Goal: Information Seeking & Learning: Learn about a topic

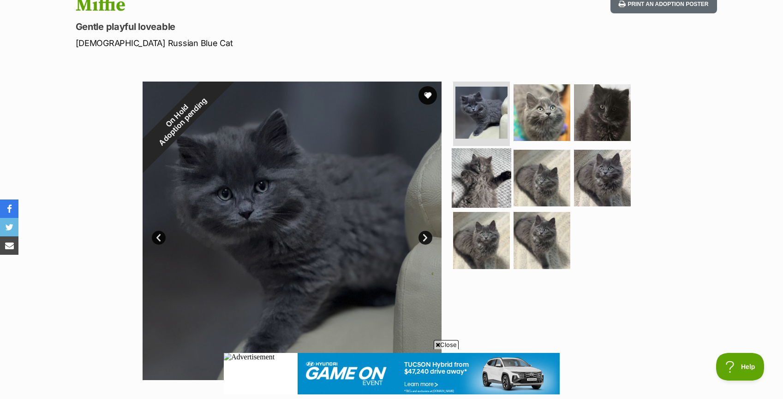
click at [500, 192] on img at bounding box center [481, 177] width 59 height 59
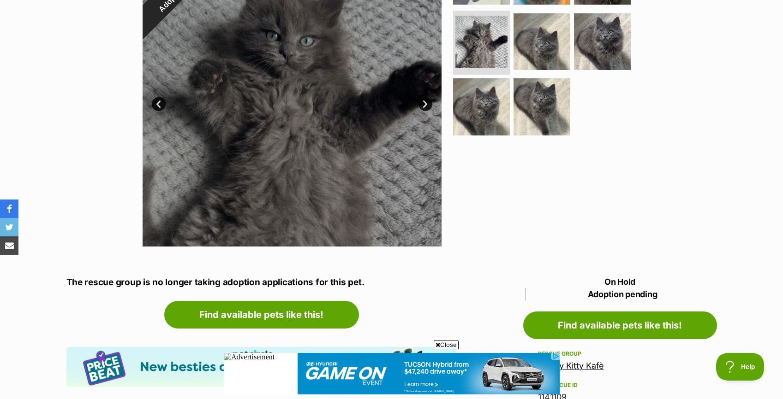
scroll to position [245, 0]
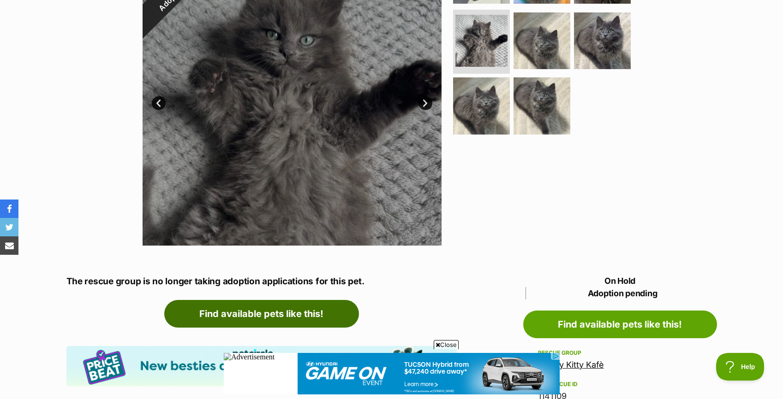
click at [278, 312] on link "Find available pets like this!" at bounding box center [261, 314] width 195 height 28
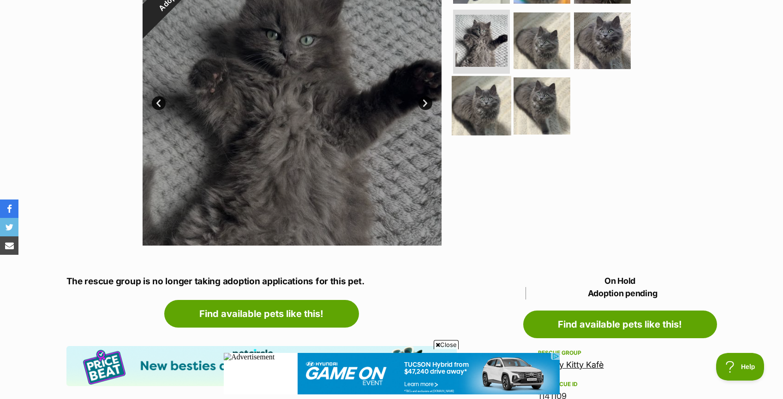
click at [476, 113] on img at bounding box center [481, 105] width 59 height 59
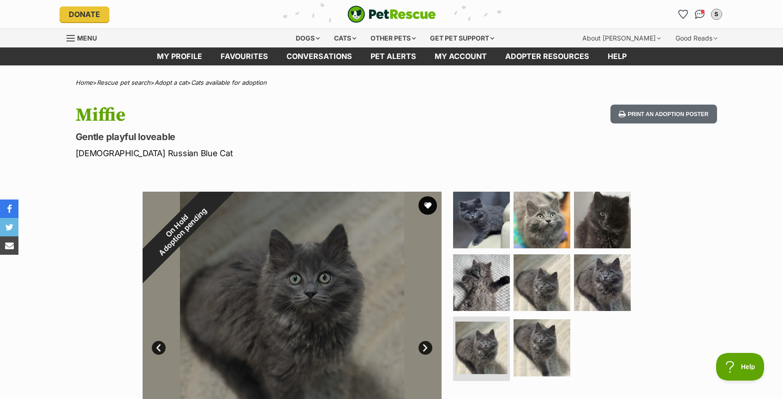
scroll to position [0, 0]
click at [80, 36] on span "Menu" at bounding box center [87, 38] width 20 height 8
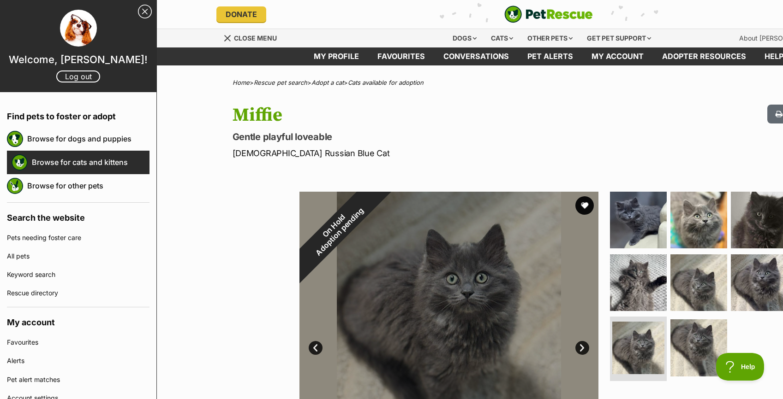
click at [105, 160] on link "Browse for cats and kittens" at bounding box center [91, 162] width 118 height 19
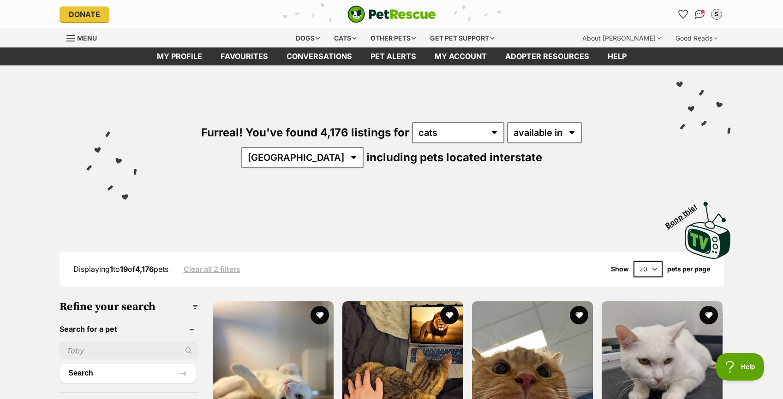
click at [652, 271] on select "20 40 60" at bounding box center [647, 269] width 29 height 17
select select "60"
click at [633, 261] on select "20 40 60" at bounding box center [647, 269] width 29 height 17
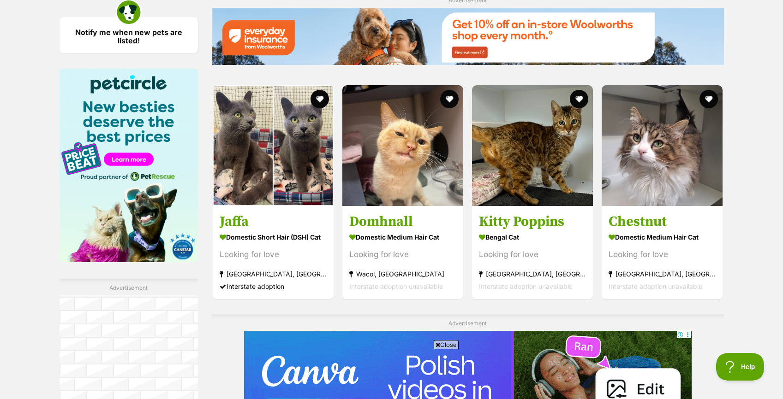
scroll to position [636, 0]
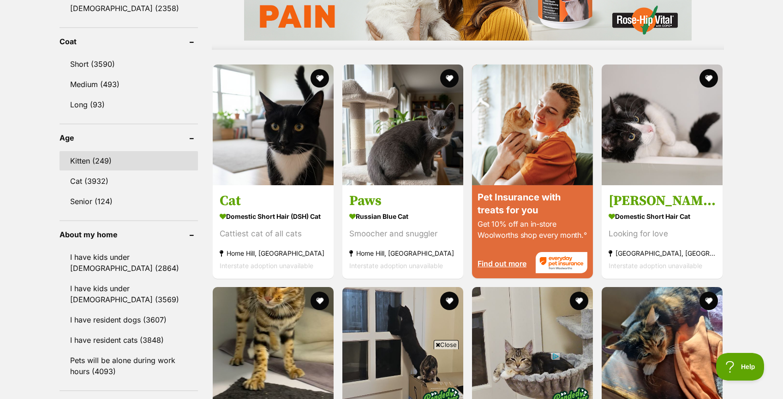
click at [122, 157] on link "Kitten (249)" at bounding box center [128, 160] width 138 height 19
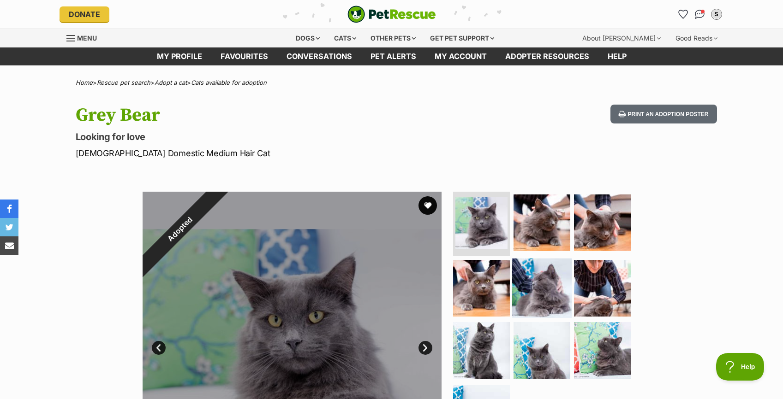
click at [529, 299] on img at bounding box center [541, 287] width 59 height 59
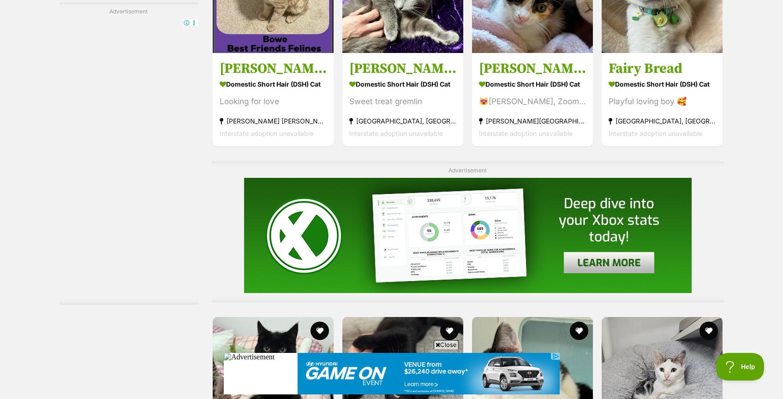
scroll to position [4117, 0]
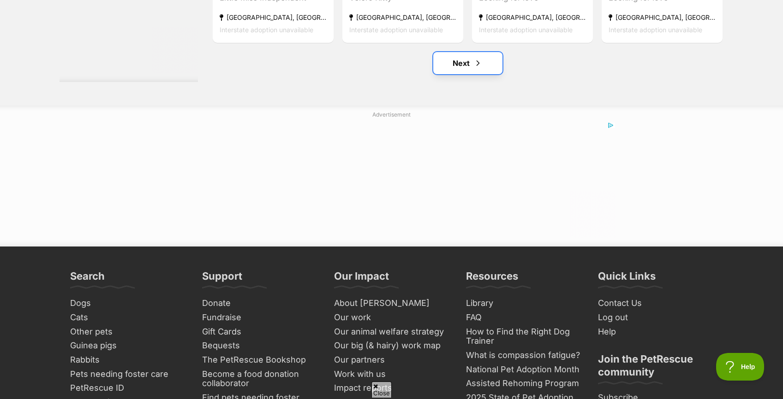
click at [453, 63] on link "Next" at bounding box center [467, 63] width 69 height 22
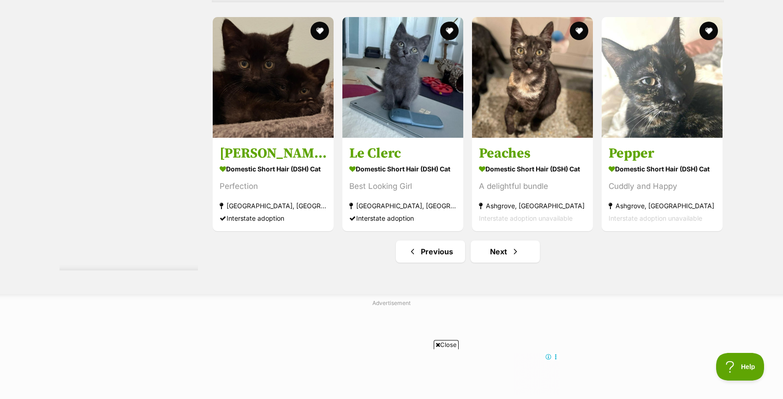
scroll to position [4803, 0]
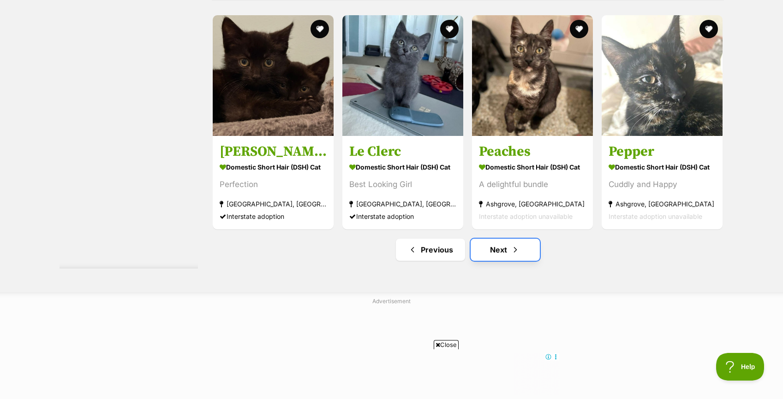
click at [502, 255] on link "Next" at bounding box center [504, 250] width 69 height 22
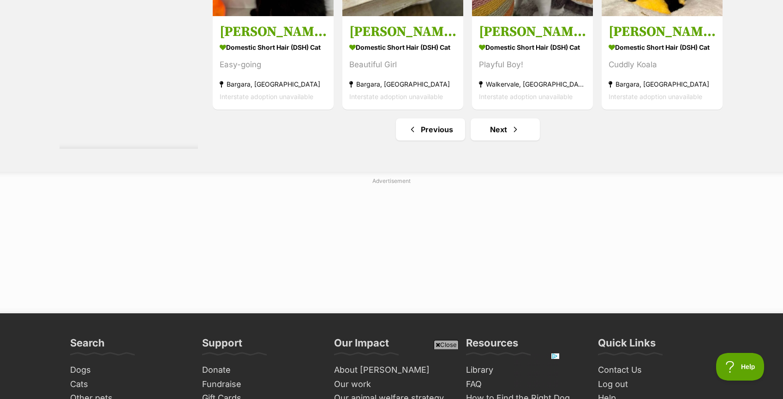
scroll to position [4909, 0]
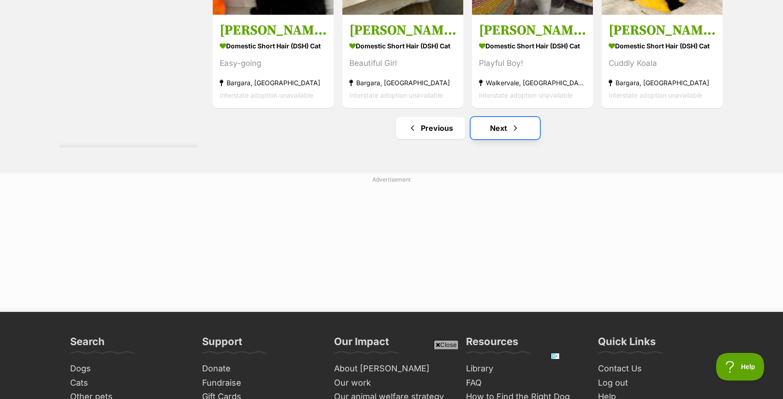
click at [511, 130] on span "Next page" at bounding box center [515, 128] width 9 height 11
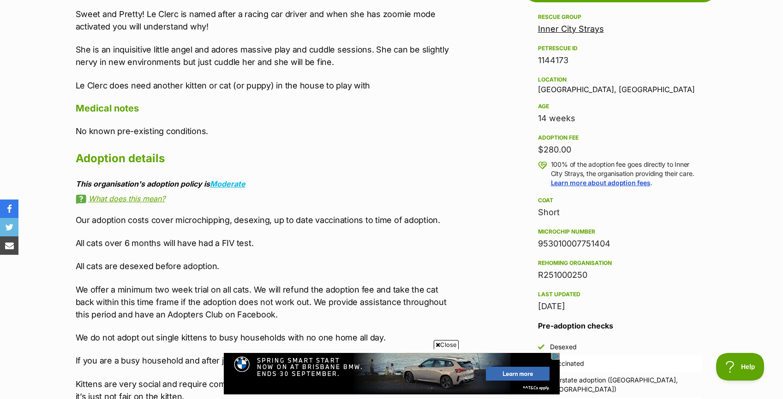
scroll to position [544, 0]
click at [687, 273] on div "R251000250" at bounding box center [620, 274] width 164 height 13
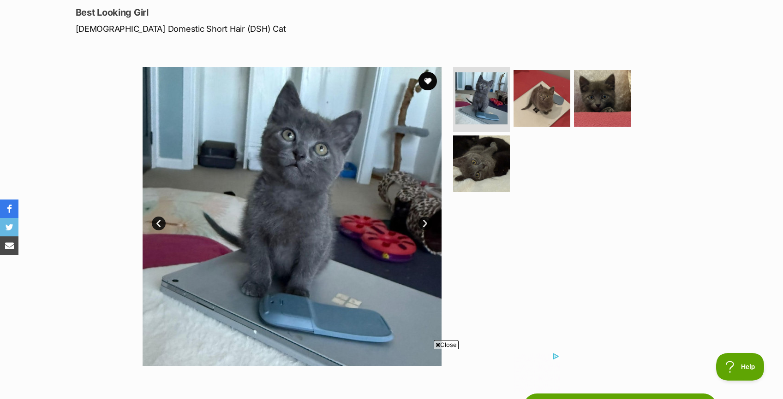
scroll to position [0, 0]
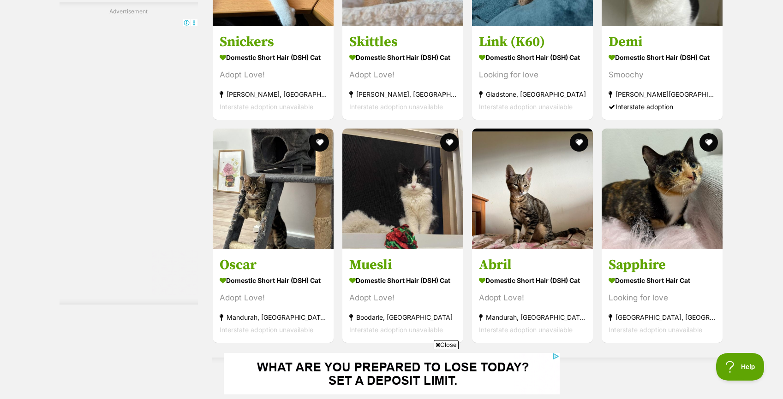
scroll to position [3327, 0]
